Goal: Find specific fact: Find contact information

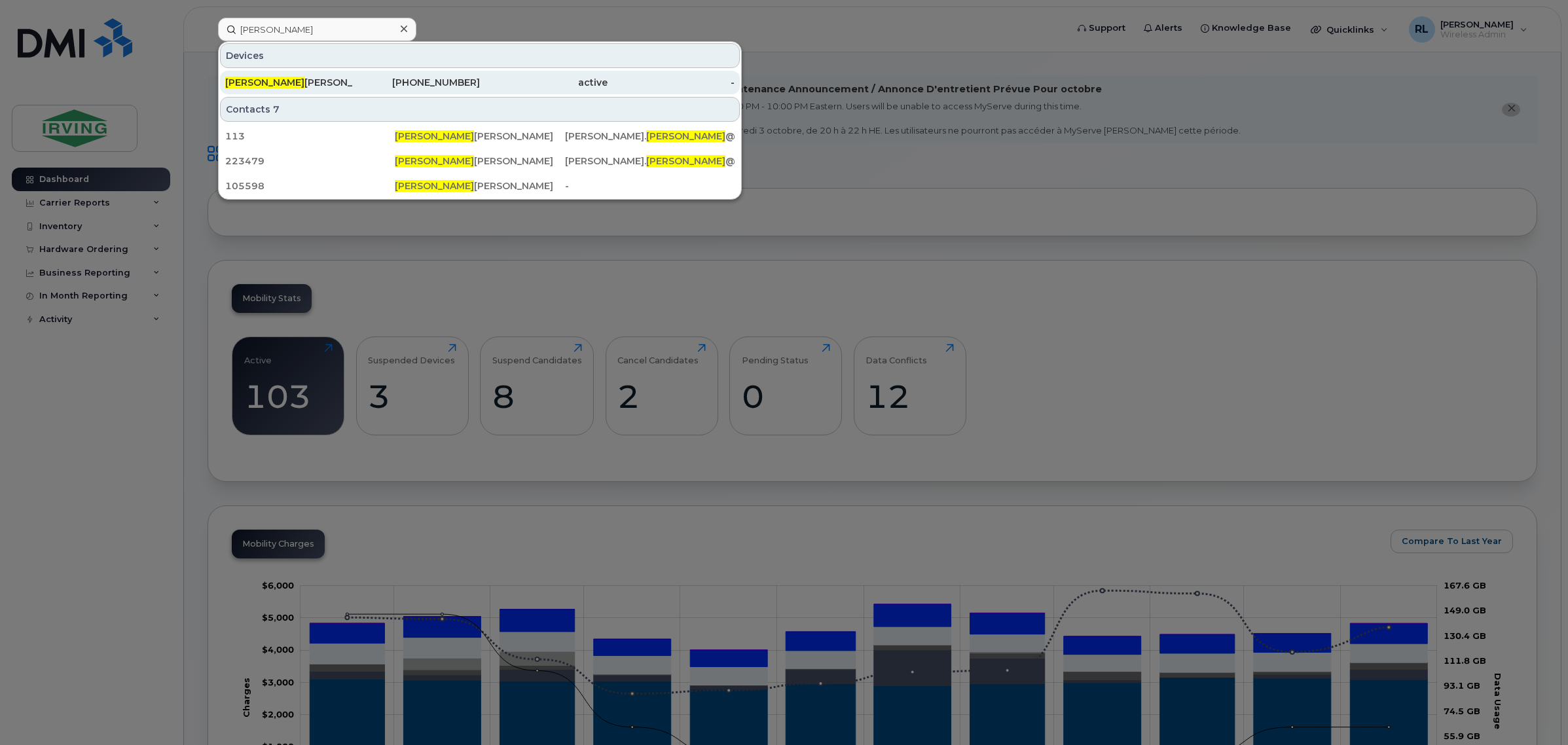
type input "sylvio"
click at [436, 79] on div "506-862-8427" at bounding box center [417, 83] width 127 height 13
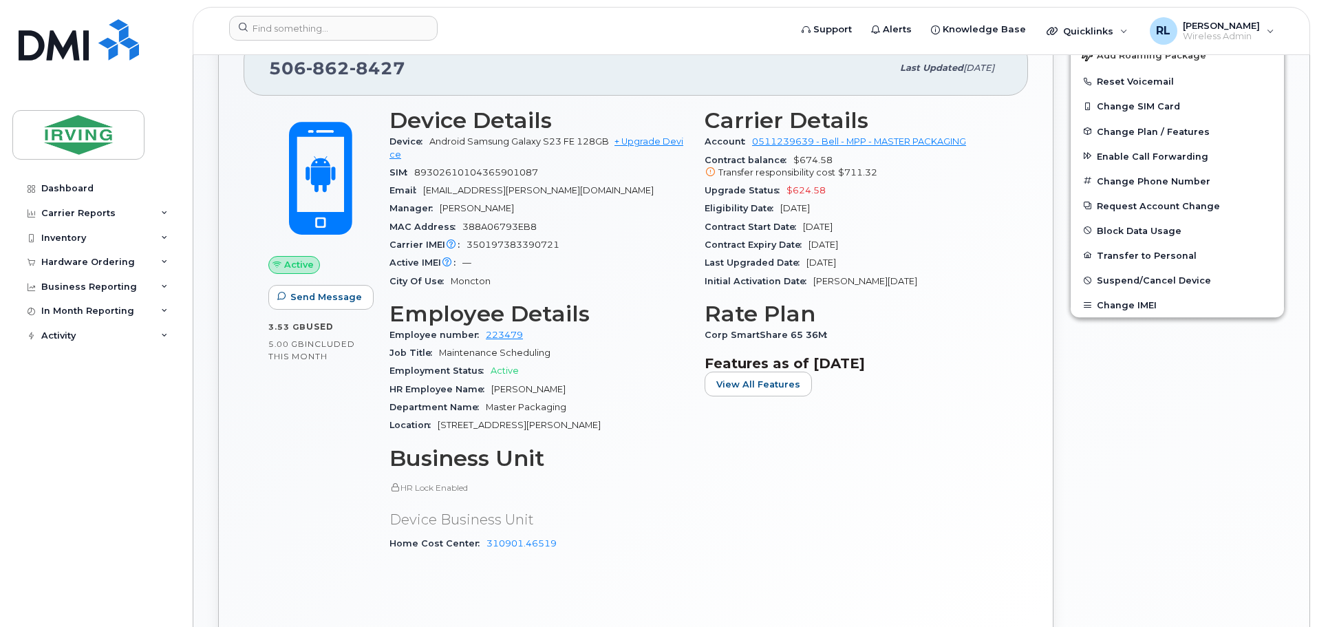
scroll to position [413, 0]
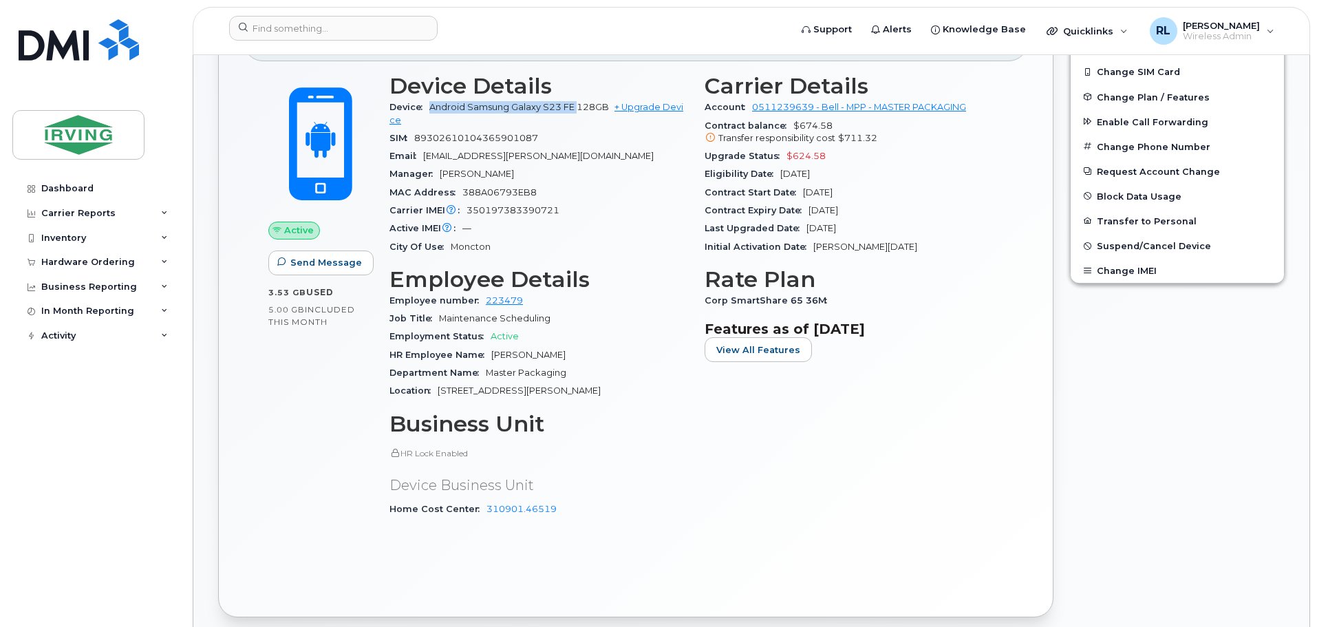
drag, startPoint x: 430, startPoint y: 103, endPoint x: 577, endPoint y: 104, distance: 146.5
click at [577, 104] on span "Android Samsung Galaxy S23 FE 128GB" at bounding box center [519, 107] width 180 height 10
copy span "Android Samsung Galaxy S23 FE"
